Goal: Transaction & Acquisition: Book appointment/travel/reservation

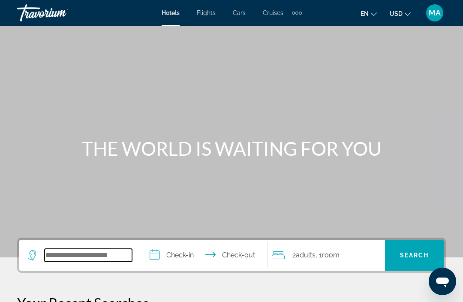
click at [104, 248] on input "Search widget" at bounding box center [88, 254] width 87 height 13
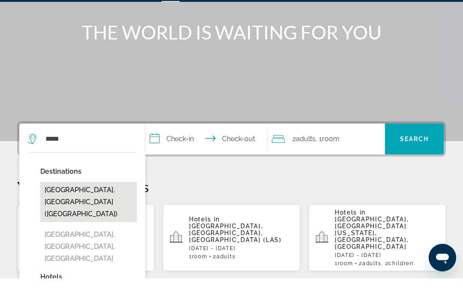
click at [68, 206] on button "[GEOGRAPHIC_DATA], [GEOGRAPHIC_DATA] ([GEOGRAPHIC_DATA])" at bounding box center [88, 226] width 96 height 40
type input "**********"
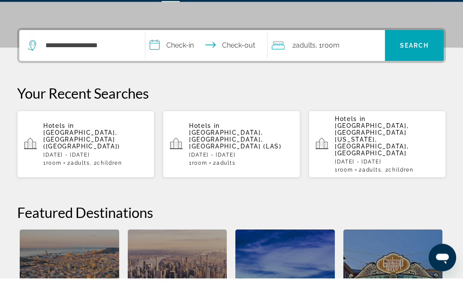
click at [193, 54] on input "**********" at bounding box center [207, 70] width 125 height 33
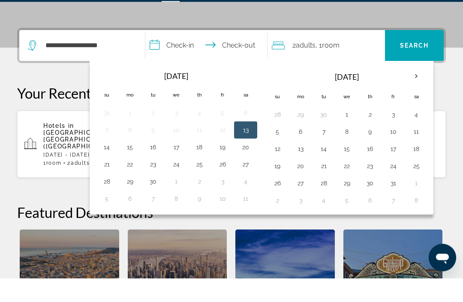
scroll to position [209, 0]
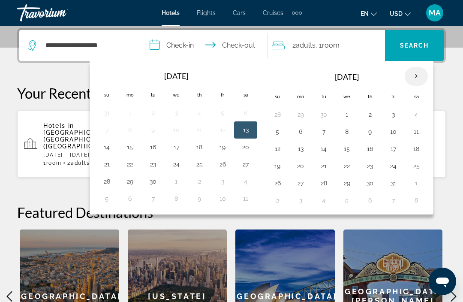
click at [420, 75] on th "Next month" at bounding box center [415, 76] width 23 height 19
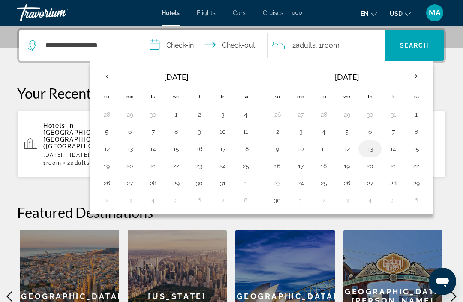
click at [369, 153] on button "13" at bounding box center [370, 149] width 14 height 12
click at [371, 166] on button "20" at bounding box center [370, 166] width 14 height 12
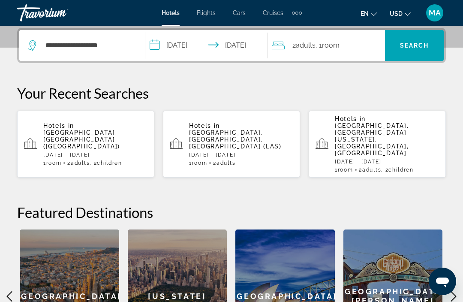
click at [227, 45] on input "**********" at bounding box center [207, 46] width 125 height 33
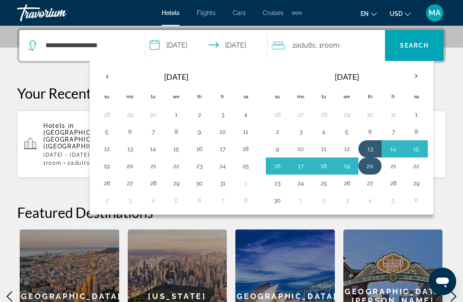
click at [377, 167] on button "20" at bounding box center [370, 166] width 14 height 12
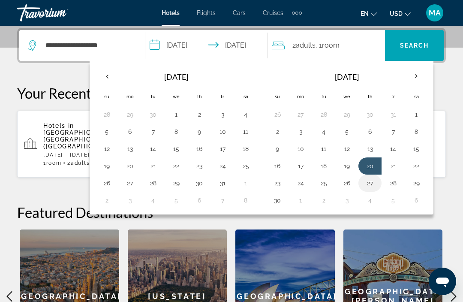
click at [376, 184] on button "27" at bounding box center [370, 183] width 14 height 12
type input "**********"
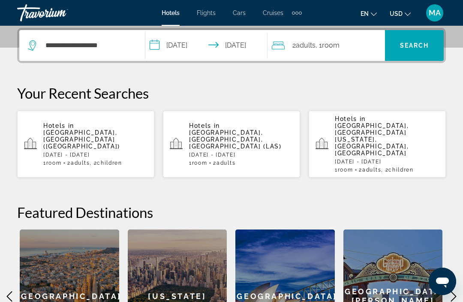
click at [335, 44] on span "Room" at bounding box center [331, 45] width 18 height 8
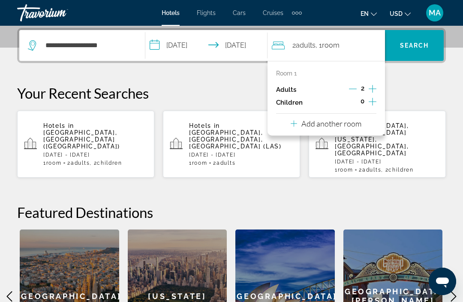
click at [376, 84] on icon "Increment adults" at bounding box center [372, 89] width 8 height 10
click at [374, 98] on icon "Increment children" at bounding box center [372, 101] width 8 height 10
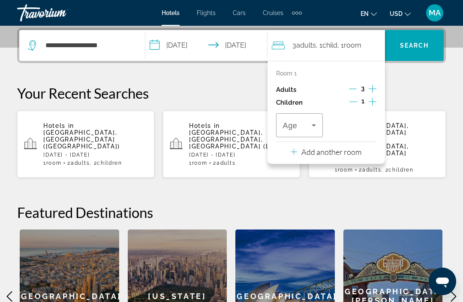
click at [372, 100] on icon "Increment children" at bounding box center [372, 102] width 8 height 8
click at [368, 103] on icon "Increment children" at bounding box center [372, 101] width 8 height 10
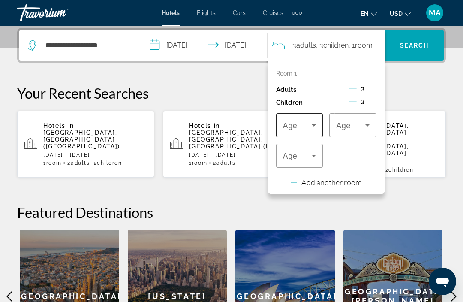
click at [317, 127] on icon "Travelers: 3 adults, 3 children" at bounding box center [313, 125] width 10 height 10
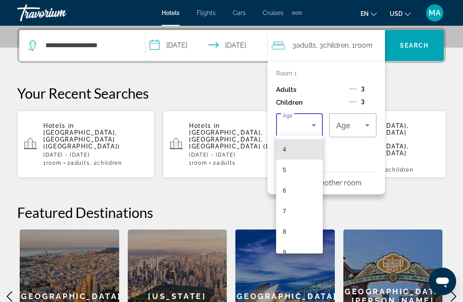
scroll to position [87, 0]
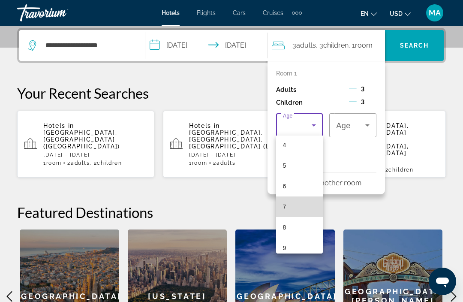
click at [304, 205] on mat-option "7" at bounding box center [299, 206] width 47 height 21
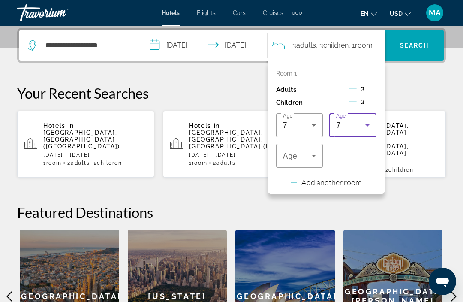
click at [366, 120] on icon "Travelers: 3 adults, 3 children" at bounding box center [367, 125] width 10 height 10
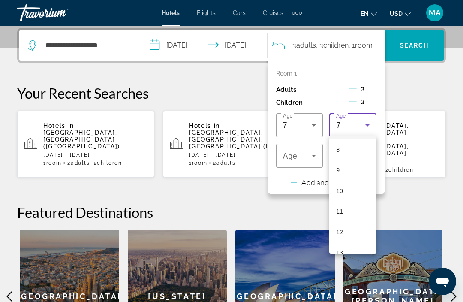
scroll to position [165, 0]
click at [360, 235] on mat-option "12" at bounding box center [352, 231] width 47 height 21
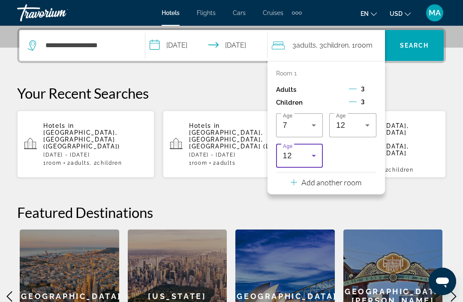
click at [444, 174] on div "**********" at bounding box center [231, 195] width 463 height 335
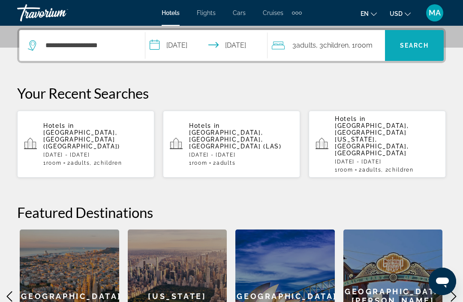
click at [421, 46] on span "Search" at bounding box center [414, 45] width 29 height 7
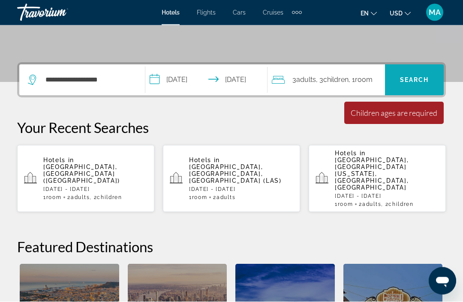
scroll to position [176, 0]
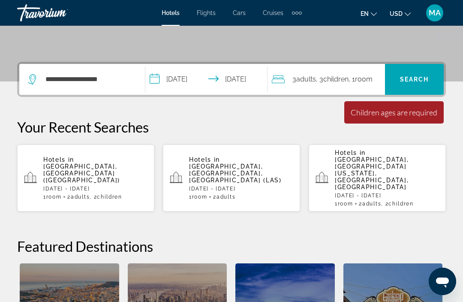
click at [358, 82] on span ", 1 Room rooms" at bounding box center [360, 79] width 24 height 12
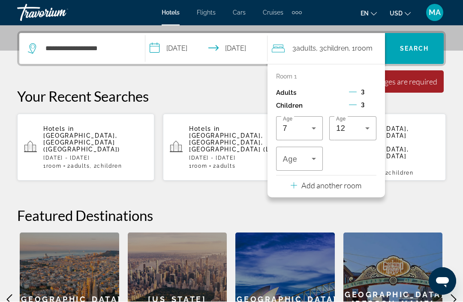
scroll to position [209, 0]
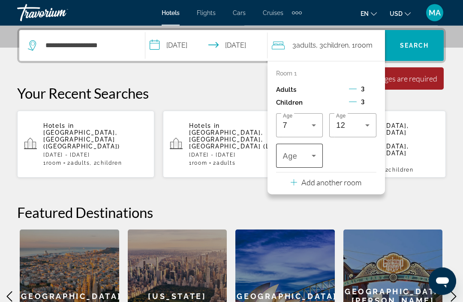
click at [314, 158] on icon "Travelers: 3 adults, 3 children" at bounding box center [313, 156] width 10 height 10
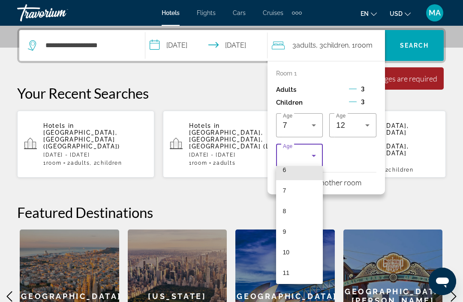
scroll to position [135, 0]
click at [300, 225] on mat-option "9" at bounding box center [299, 229] width 47 height 21
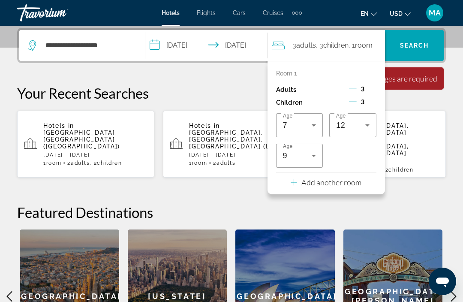
click at [428, 81] on div "Children ages are required" at bounding box center [393, 78] width 87 height 9
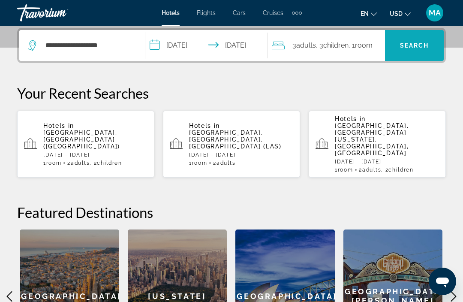
click at [439, 51] on span "Search widget" at bounding box center [414, 45] width 59 height 21
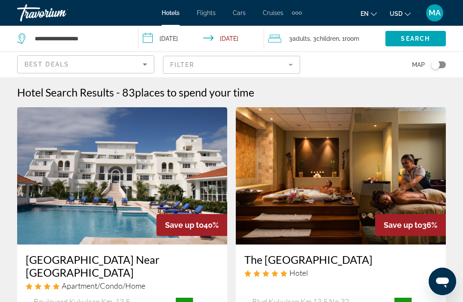
click at [128, 89] on h2 "83 places to spend your time" at bounding box center [188, 92] width 132 height 13
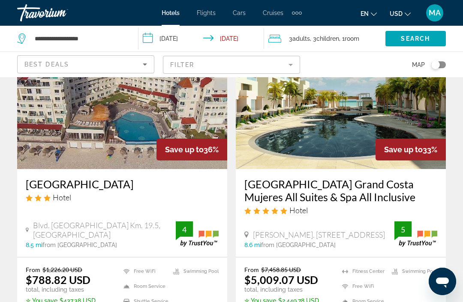
scroll to position [405, 0]
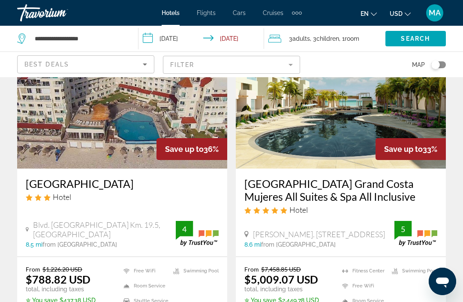
click at [147, 60] on icon "Sort by" at bounding box center [145, 64] width 10 height 10
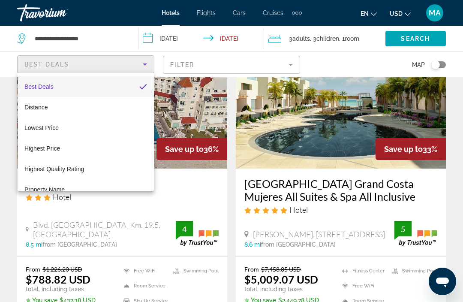
scroll to position [0, 0]
click at [267, 60] on div at bounding box center [231, 151] width 463 height 302
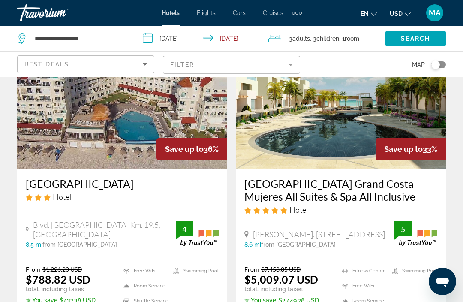
click at [287, 72] on mat-form-field "Filter" at bounding box center [231, 65] width 137 height 18
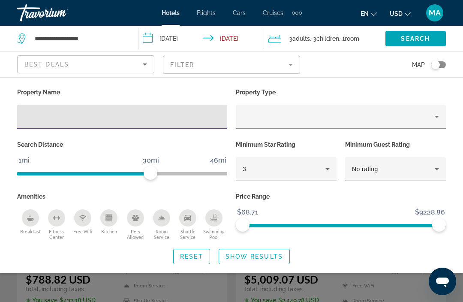
click at [284, 64] on mat-form-field "Filter" at bounding box center [231, 65] width 137 height 18
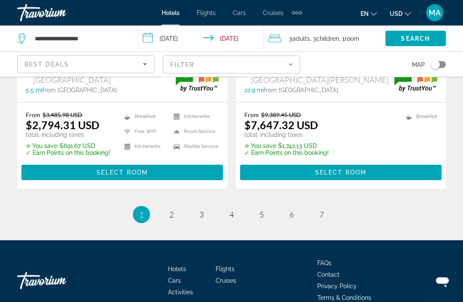
scroll to position [1878, 0]
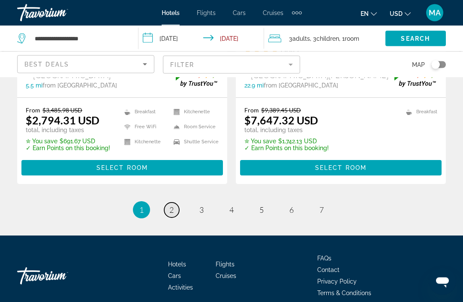
click at [178, 203] on link "page 2" at bounding box center [171, 210] width 15 height 15
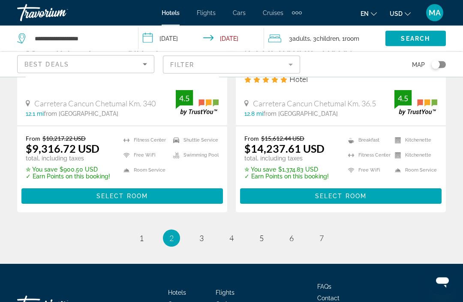
scroll to position [1850, 0]
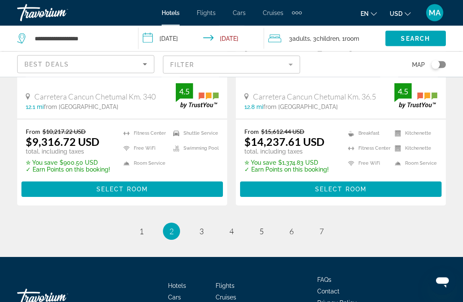
click at [127, 63] on div "Best Deals" at bounding box center [83, 64] width 118 height 10
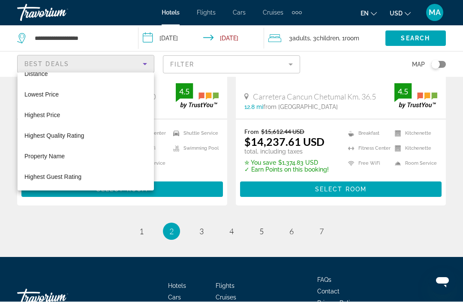
scroll to position [33, 0]
click at [290, 55] on div at bounding box center [231, 151] width 463 height 302
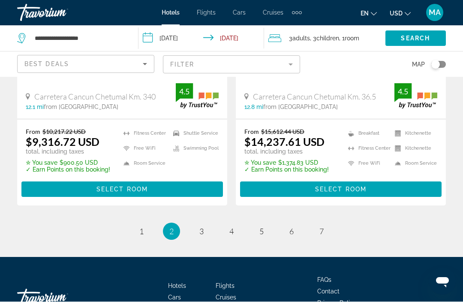
click at [297, 62] on mat-form-field "Filter" at bounding box center [231, 65] width 137 height 18
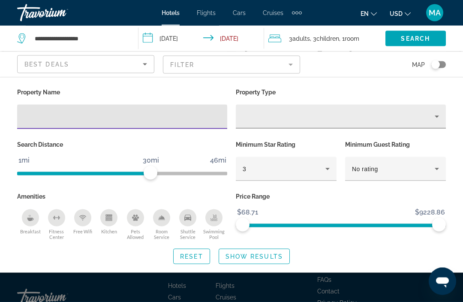
click at [385, 117] on div "Property type" at bounding box center [338, 116] width 192 height 10
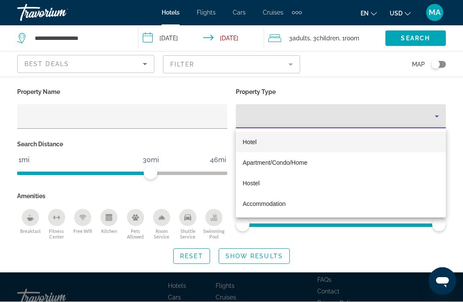
click at [434, 111] on div at bounding box center [231, 151] width 463 height 302
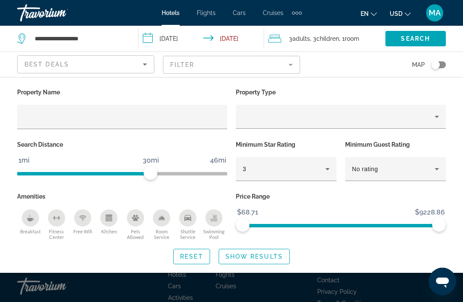
scroll to position [1859, 0]
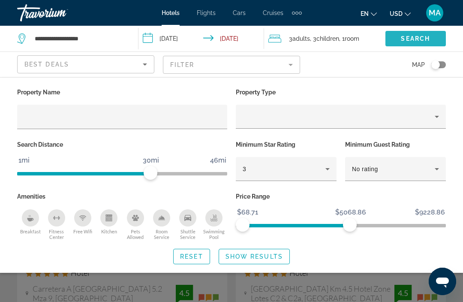
click at [422, 31] on span "Search widget" at bounding box center [415, 38] width 60 height 21
click at [410, 35] on span "Search" at bounding box center [415, 38] width 29 height 7
click at [426, 39] on span "Search" at bounding box center [415, 38] width 29 height 7
click at [283, 62] on mat-form-field "Filter" at bounding box center [231, 65] width 137 height 18
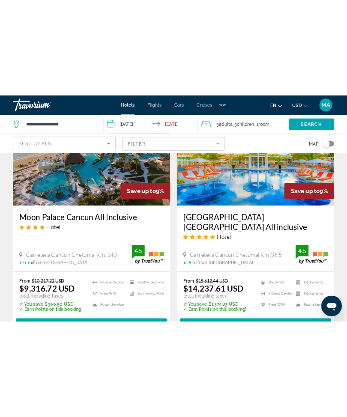
scroll to position [1734, 0]
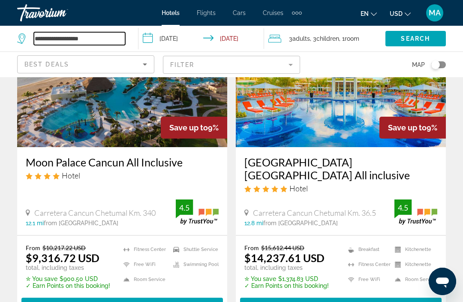
click at [87, 42] on input "**********" at bounding box center [79, 38] width 91 height 13
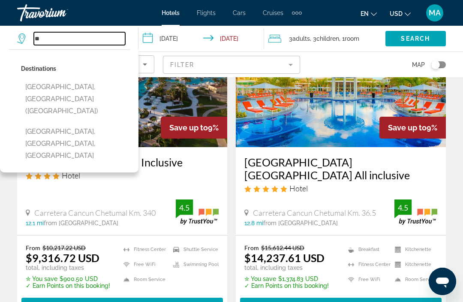
type input "*"
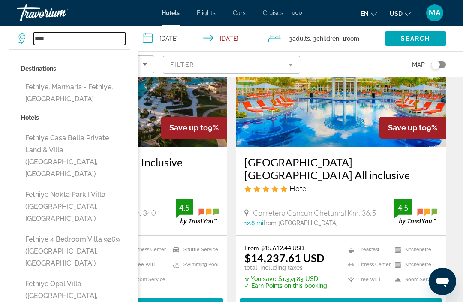
type input "****"
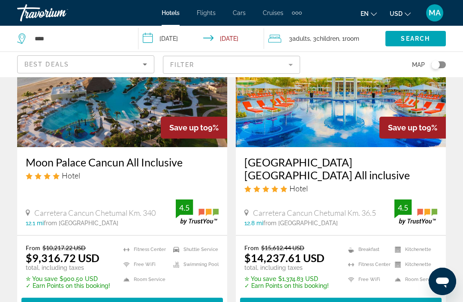
click at [183, 46] on input "**********" at bounding box center [202, 40] width 129 height 28
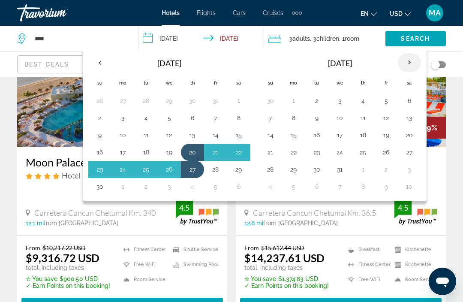
click at [416, 71] on button "Next month" at bounding box center [409, 63] width 23 height 20
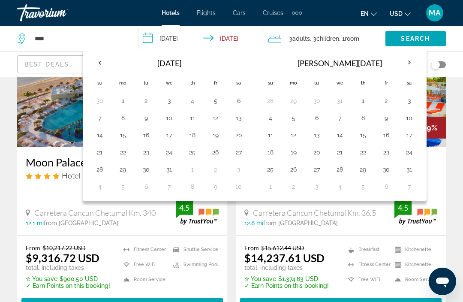
click at [414, 72] on thead "[PERSON_NAME][DATE] Su Mo Tu We Th Fr Sa" at bounding box center [340, 72] width 162 height 39
click at [410, 65] on th "Next month" at bounding box center [409, 62] width 23 height 19
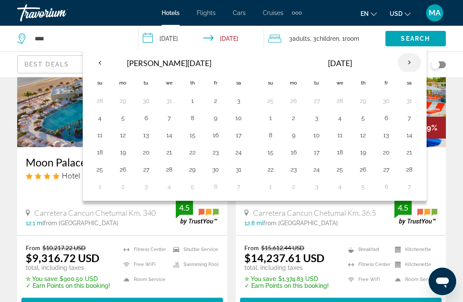
click at [407, 64] on th "Next month" at bounding box center [409, 62] width 23 height 19
click at [409, 68] on th "Next month" at bounding box center [409, 62] width 23 height 19
click at [405, 67] on th "Next month" at bounding box center [409, 62] width 23 height 19
click at [403, 67] on th "Next month" at bounding box center [409, 62] width 23 height 19
click at [401, 69] on th "Next month" at bounding box center [409, 62] width 23 height 19
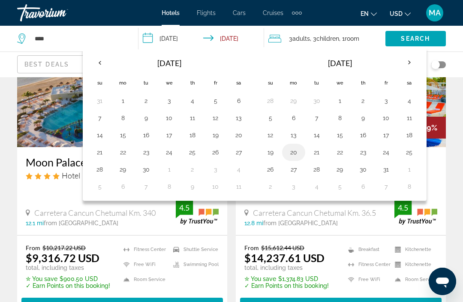
drag, startPoint x: 298, startPoint y: 157, endPoint x: 299, endPoint y: 152, distance: 4.9
click at [296, 152] on button "20" at bounding box center [294, 152] width 14 height 12
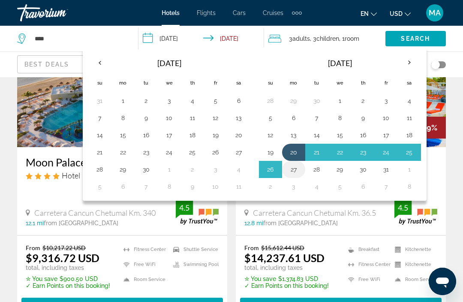
click at [297, 171] on button "27" at bounding box center [294, 169] width 14 height 12
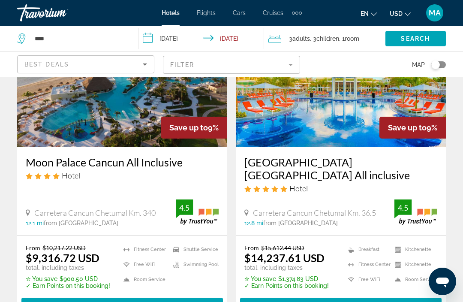
type input "**********"
drag, startPoint x: 316, startPoint y: 42, endPoint x: 316, endPoint y: 38, distance: 4.3
click at [316, 39] on span ", 3 Child Children" at bounding box center [324, 39] width 29 height 12
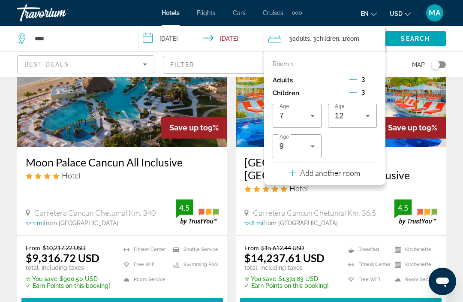
click at [350, 80] on icon "Decrement adults" at bounding box center [353, 79] width 8 height 8
click at [354, 93] on icon "Decrement children" at bounding box center [353, 92] width 8 height 8
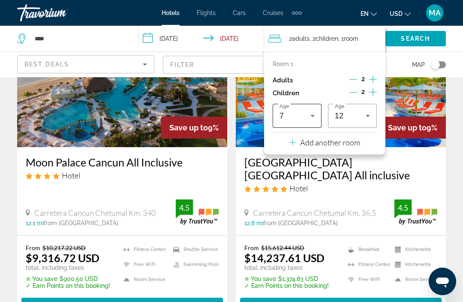
click at [314, 124] on div "Age [DEMOGRAPHIC_DATA]" at bounding box center [296, 116] width 49 height 24
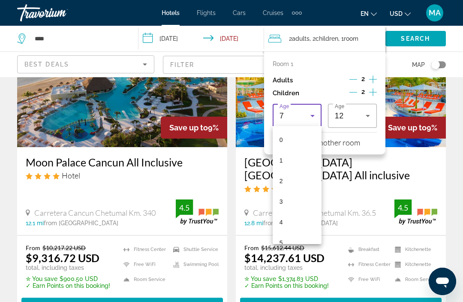
scroll to position [50, 0]
click at [302, 191] on mat-option "5" at bounding box center [296, 192] width 49 height 21
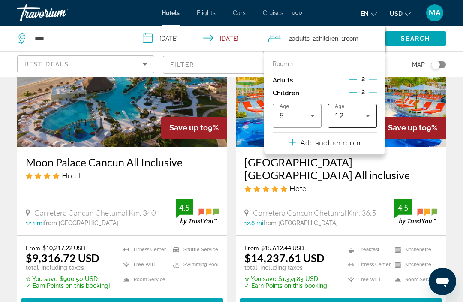
click at [355, 115] on div "12" at bounding box center [350, 116] width 31 height 10
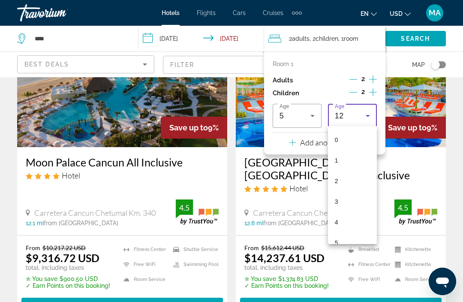
scroll to position [153, 0]
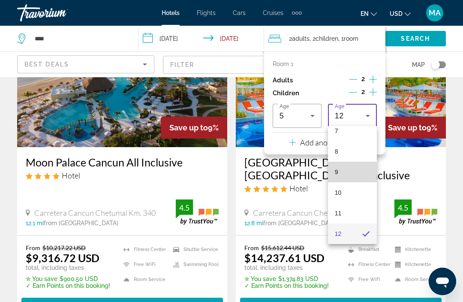
click at [348, 178] on mat-option "9" at bounding box center [352, 172] width 49 height 21
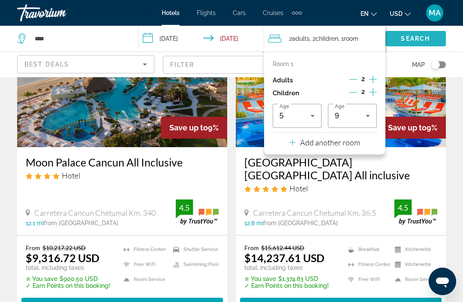
click at [428, 41] on span "Search" at bounding box center [415, 38] width 29 height 7
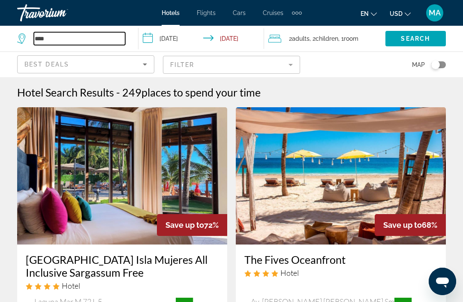
click at [65, 38] on input "****" at bounding box center [79, 38] width 91 height 13
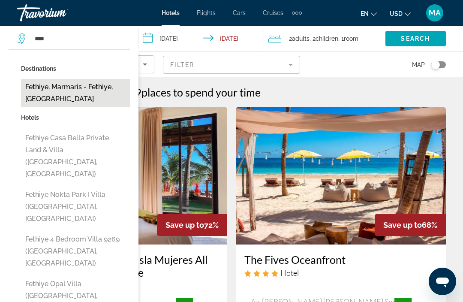
click at [59, 84] on button "Fethiye, Marmaris - Fethiye, [GEOGRAPHIC_DATA]" at bounding box center [75, 93] width 109 height 28
type input "**********"
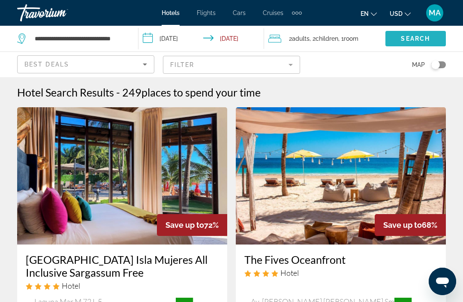
click at [433, 42] on span "Search widget" at bounding box center [415, 38] width 60 height 21
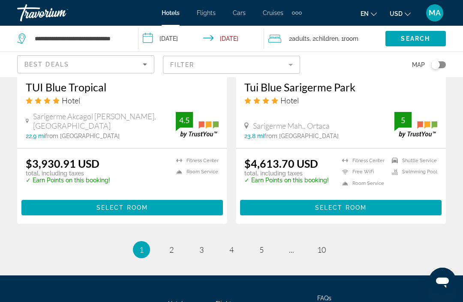
scroll to position [1777, 0]
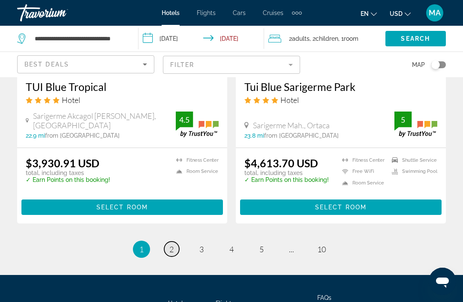
click at [175, 240] on li "page 2" at bounding box center [171, 248] width 17 height 17
click at [173, 241] on link "page 2" at bounding box center [171, 248] width 15 height 15
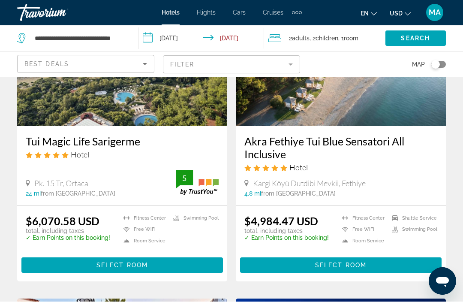
scroll to position [118, 0]
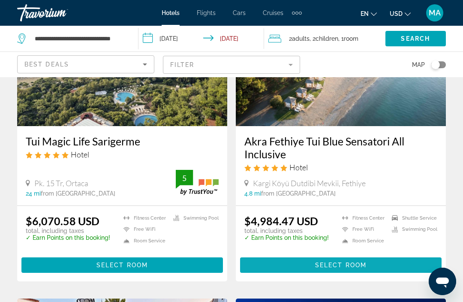
click at [348, 259] on button "Select Room" at bounding box center [340, 264] width 201 height 15
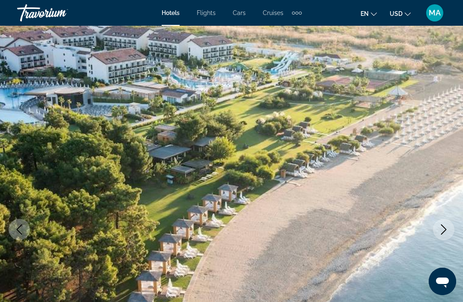
click at [447, 233] on icon "Next image" at bounding box center [443, 229] width 10 height 10
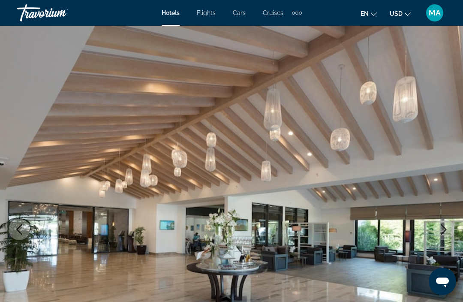
click at [446, 229] on icon "Next image" at bounding box center [443, 229] width 10 height 10
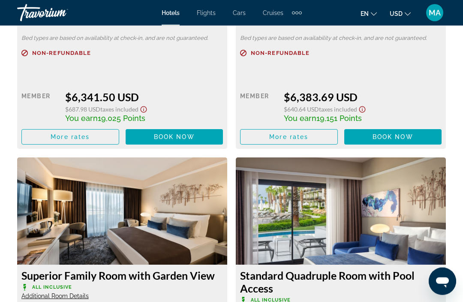
scroll to position [2333, 0]
